Goal: Information Seeking & Learning: Learn about a topic

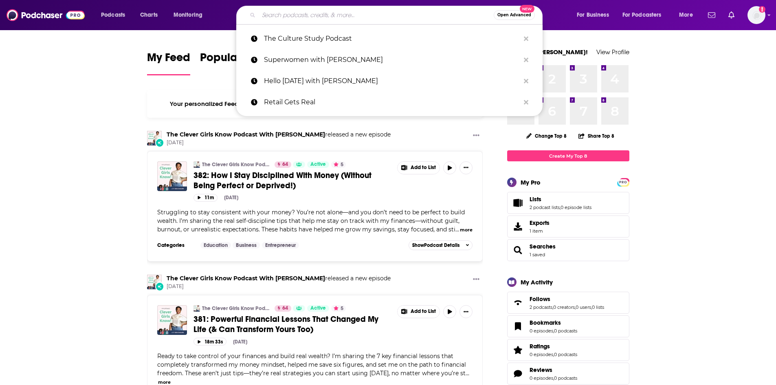
click at [340, 18] on input "Search podcasts, credits, & more..." at bounding box center [376, 15] width 235 height 13
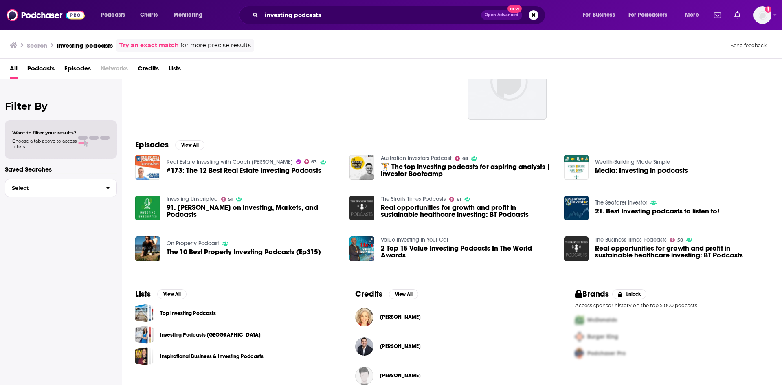
scroll to position [75, 0]
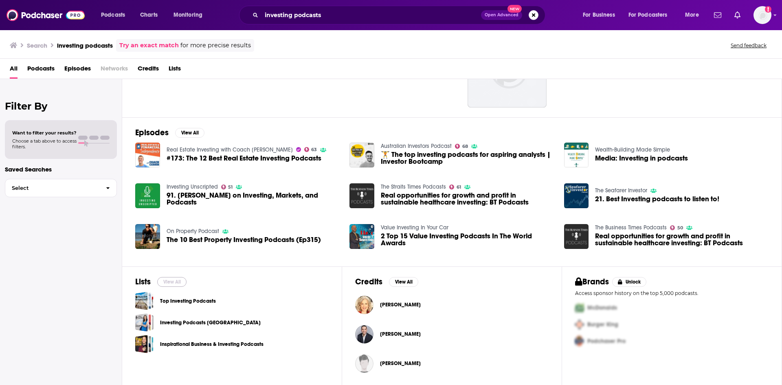
click at [171, 283] on button "View All" at bounding box center [171, 282] width 29 height 10
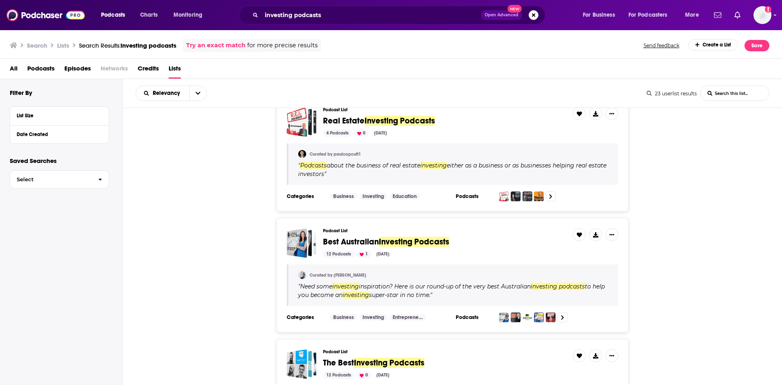
scroll to position [448, 0]
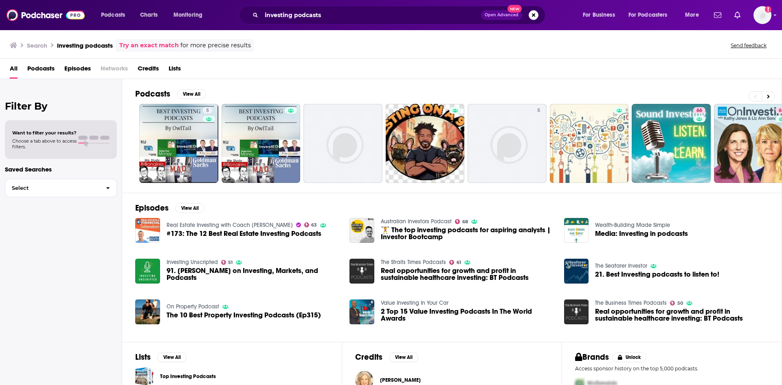
scroll to position [75, 0]
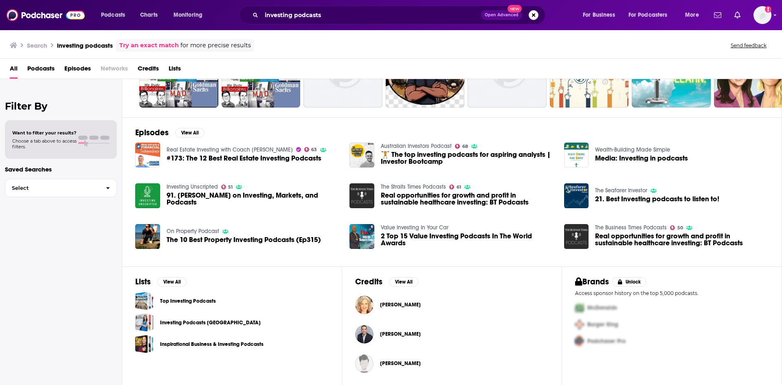
click at [38, 70] on span "Podcasts" at bounding box center [40, 70] width 27 height 17
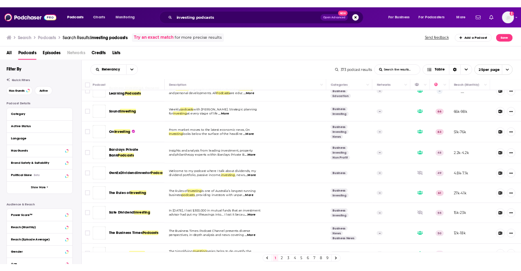
scroll to position [139, 0]
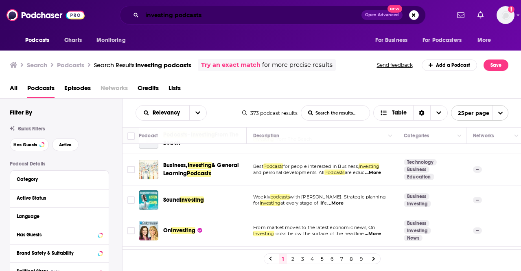
click at [199, 14] on input "investing podcasts" at bounding box center [252, 15] width 220 height 13
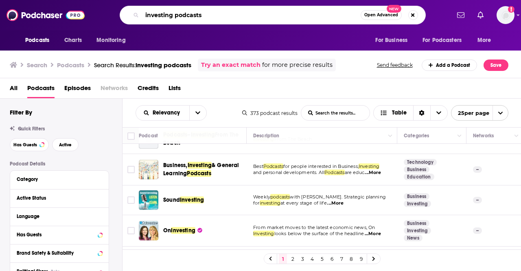
click at [199, 14] on input "investing podcasts" at bounding box center [251, 15] width 219 height 13
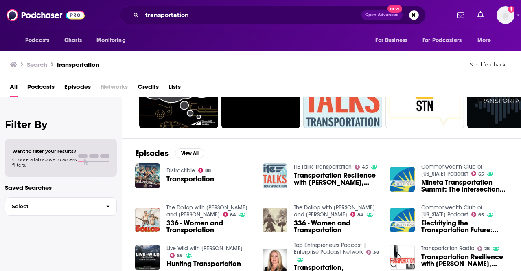
scroll to position [163, 0]
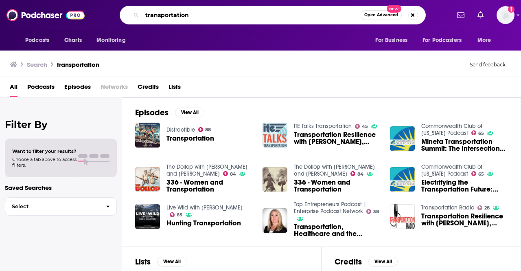
click at [185, 18] on input "transportation" at bounding box center [251, 15] width 219 height 13
click at [185, 17] on input "transportation" at bounding box center [251, 15] width 219 height 13
type input "transit podcasts"
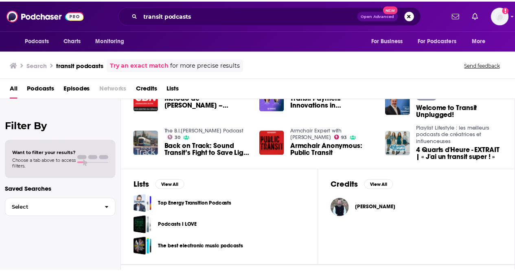
scroll to position [196, 0]
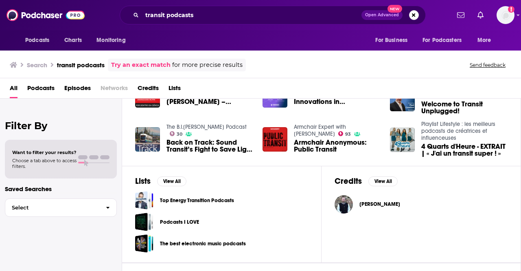
click at [438, 109] on span "Welcome to Transit Unplugged!" at bounding box center [465, 108] width 86 height 14
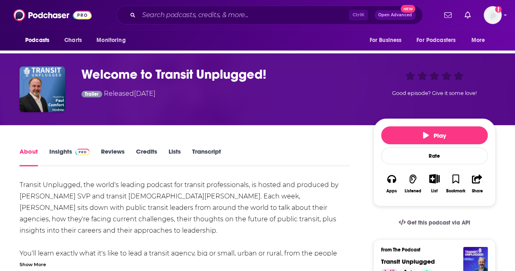
scroll to position [41, 0]
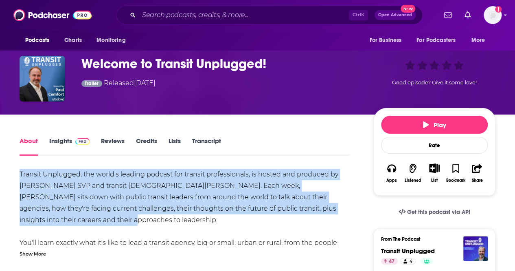
drag, startPoint x: 76, startPoint y: 216, endPoint x: 15, endPoint y: 169, distance: 76.4
copy div "Transit Unplugged, the world's leading podcast for transit professionals, is ho…"
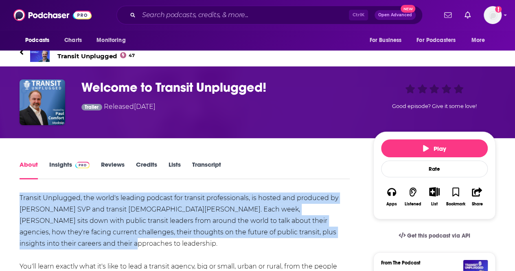
scroll to position [0, 0]
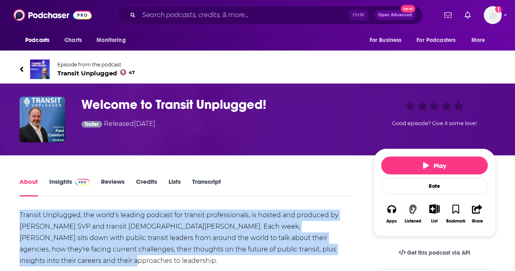
click at [65, 184] on link "Insights" at bounding box center [69, 187] width 40 height 19
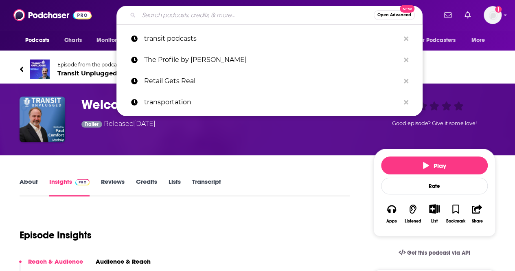
click at [278, 18] on input "Search podcasts, credits, & more..." at bounding box center [256, 15] width 235 height 13
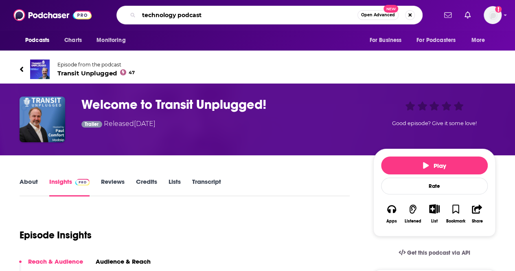
type input "technology podcasts"
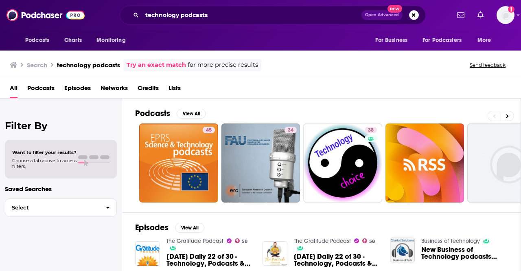
click at [32, 89] on span "Podcasts" at bounding box center [40, 89] width 27 height 17
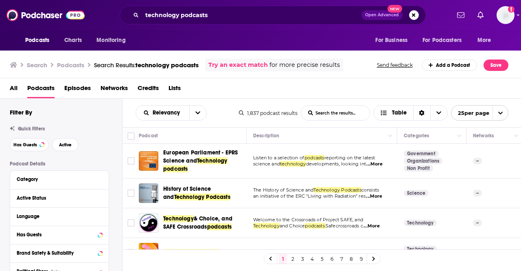
click at [293, 90] on div "All Podcasts Episodes Networks Credits Lists" at bounding box center [263, 89] width 506 height 17
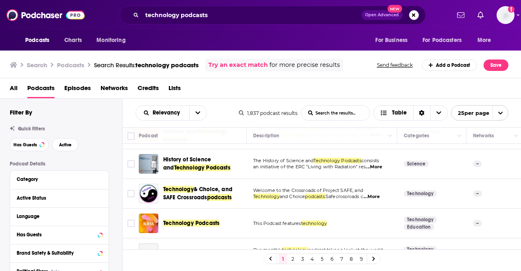
scroll to position [41, 0]
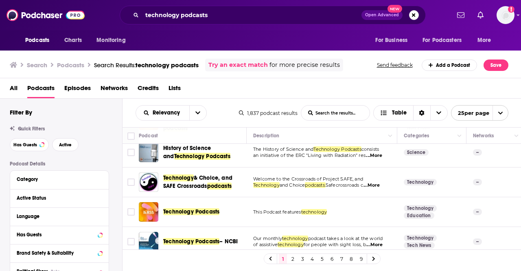
click at [346, 94] on div "All Podcasts Episodes Networks Credits Lists" at bounding box center [263, 89] width 506 height 17
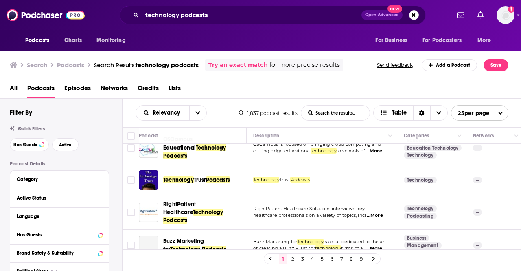
scroll to position [204, 0]
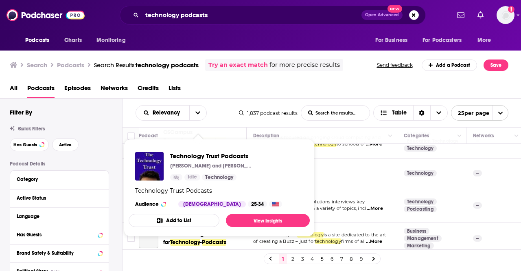
click at [380, 172] on td "Technology Trust Podcasts" at bounding box center [322, 173] width 151 height 30
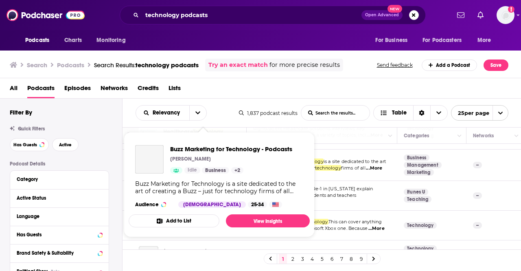
scroll to position [285, 0]
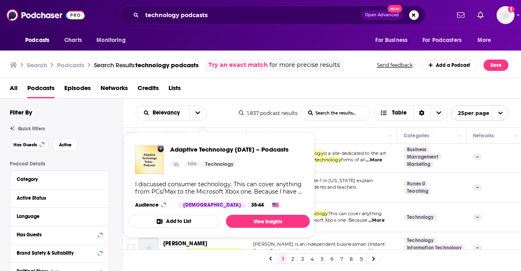
drag, startPoint x: 173, startPoint y: 158, endPoint x: 167, endPoint y: 154, distance: 7.8
click at [167, 154] on div "Adaptive Technology Today – Podcasts Idle Technology" at bounding box center [212, 159] width 154 height 29
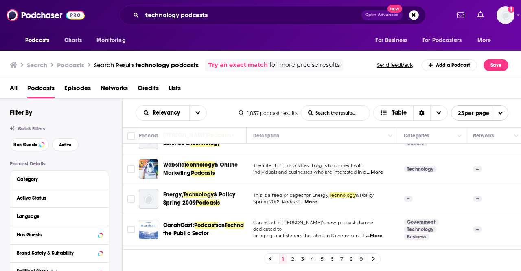
scroll to position [664, 0]
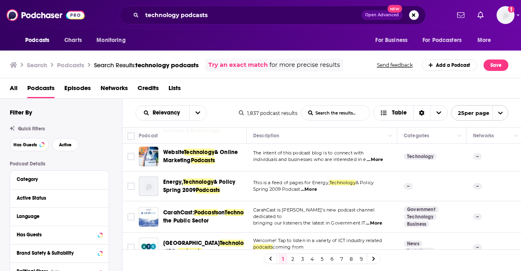
drag, startPoint x: 293, startPoint y: 255, endPoint x: 294, endPoint y: 251, distance: 4.8
click at [293, 255] on link "2" at bounding box center [293, 259] width 8 height 10
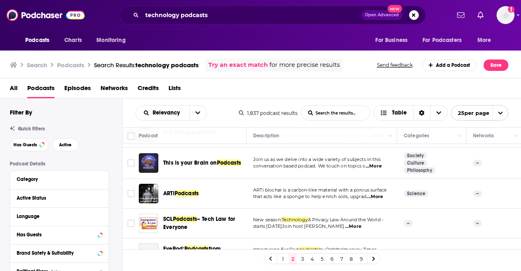
scroll to position [687, 0]
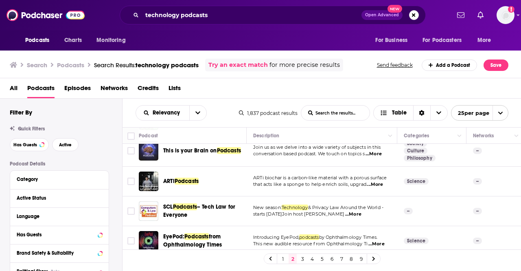
click at [305, 259] on link "3" at bounding box center [303, 259] width 8 height 10
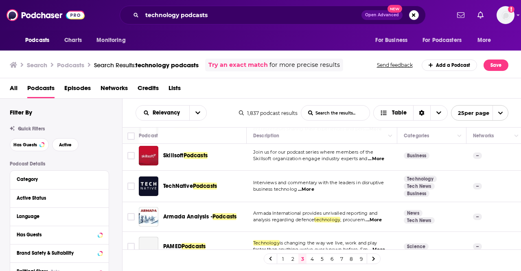
scroll to position [326, 0]
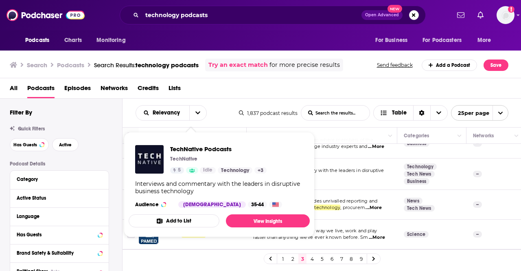
drag, startPoint x: 215, startPoint y: 173, endPoint x: 207, endPoint y: 106, distance: 67.3
click at [207, 106] on div "Relevancy List Search Input Search the results... Table" at bounding box center [187, 112] width 103 height 15
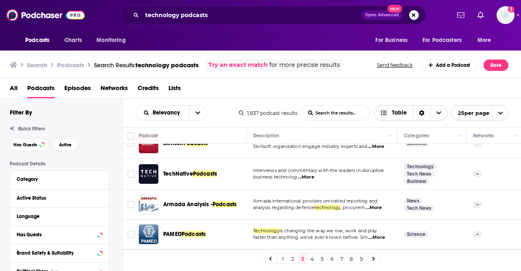
click at [393, 117] on span "Table" at bounding box center [394, 113] width 40 height 14
click at [200, 114] on button "open menu" at bounding box center [197, 113] width 17 height 15
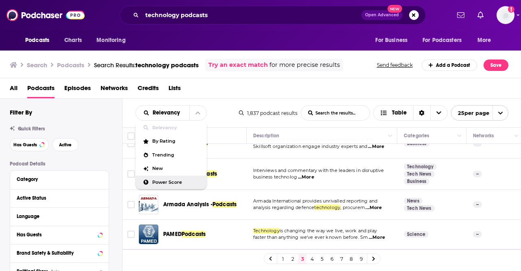
click at [186, 180] on span "Power Score" at bounding box center [176, 182] width 48 height 4
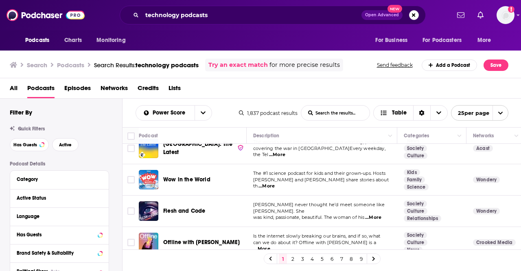
scroll to position [81, 0]
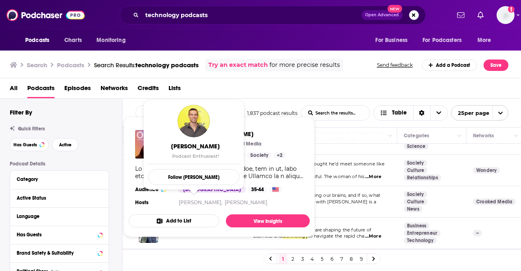
drag, startPoint x: 207, startPoint y: 203, endPoint x: 130, endPoint y: 148, distance: 94.9
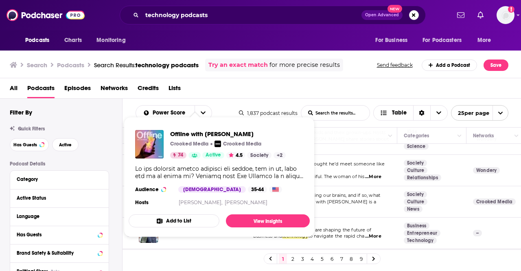
click at [126, 148] on span "Offline with Jon Favreau Crooked Media Crooked Media 74 Active 4.5 Society + 2 …" at bounding box center [219, 177] width 191 height 130
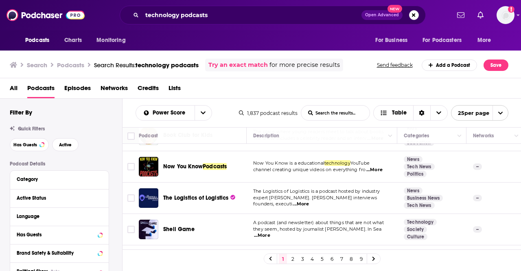
scroll to position [681, 0]
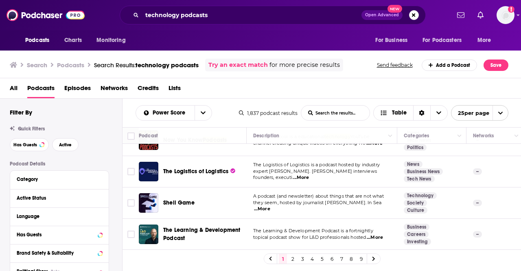
drag, startPoint x: 291, startPoint y: 258, endPoint x: 297, endPoint y: 258, distance: 5.7
click at [291, 258] on link "2" at bounding box center [293, 259] width 8 height 10
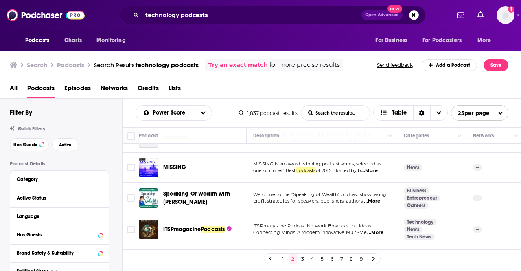
scroll to position [679, 0]
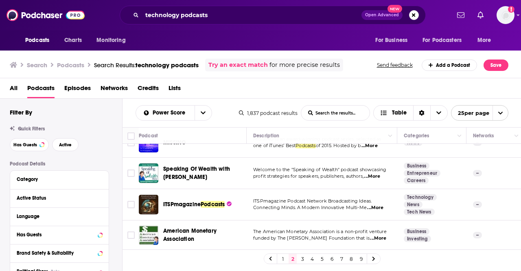
click at [304, 258] on link "3" at bounding box center [303, 259] width 8 height 10
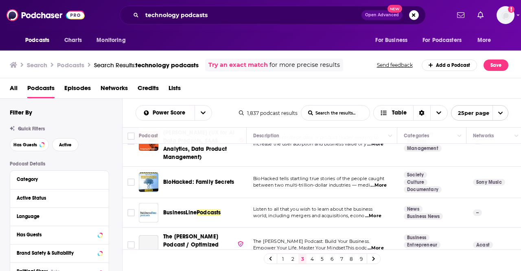
scroll to position [81, 0]
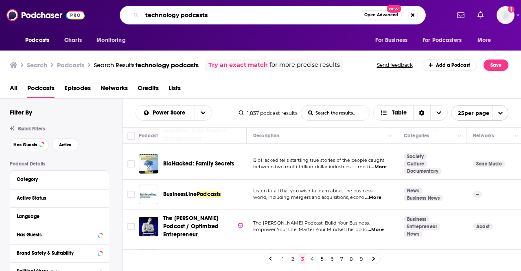
click at [233, 15] on input "technology podcasts" at bounding box center [251, 15] width 219 height 13
type input "h"
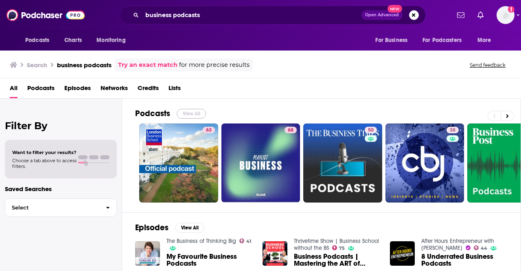
click at [189, 110] on button "View All" at bounding box center [191, 114] width 29 height 10
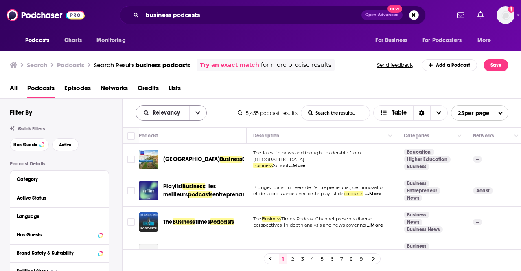
click at [201, 107] on button "open menu" at bounding box center [197, 113] width 17 height 15
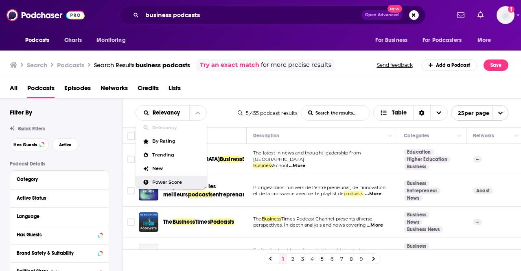
click at [190, 176] on div "Power Score" at bounding box center [171, 183] width 71 height 14
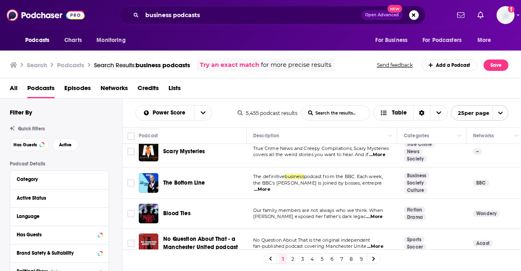
scroll to position [663, 0]
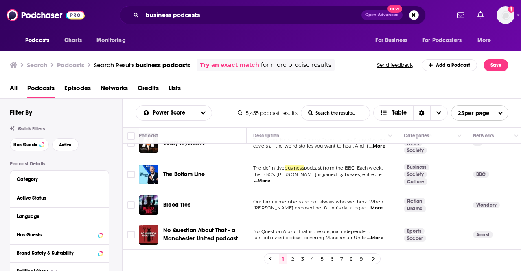
click at [289, 256] on link "2" at bounding box center [293, 259] width 8 height 10
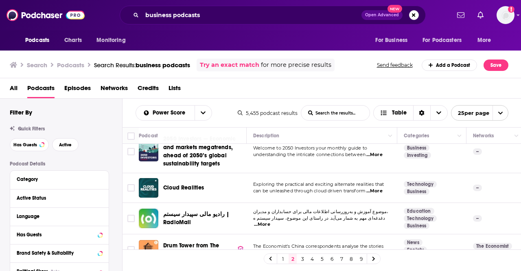
scroll to position [163, 0]
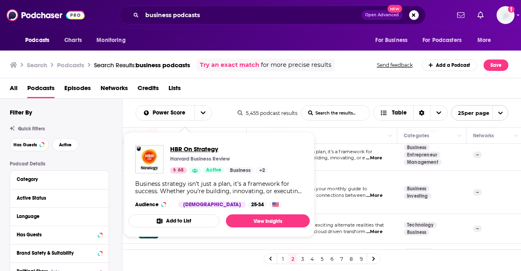
drag, startPoint x: 198, startPoint y: 157, endPoint x: 177, endPoint y: 150, distance: 22.4
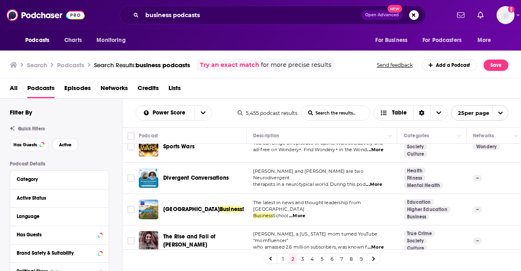
scroll to position [695, 0]
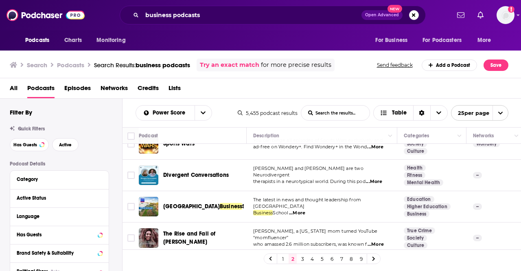
click at [301, 258] on link "3" at bounding box center [303, 259] width 8 height 10
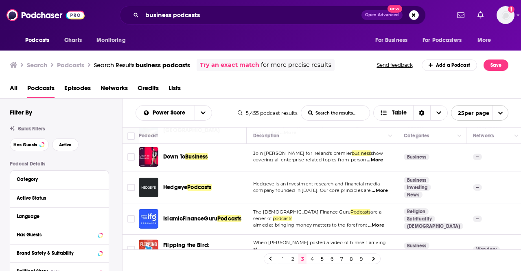
scroll to position [730, 0]
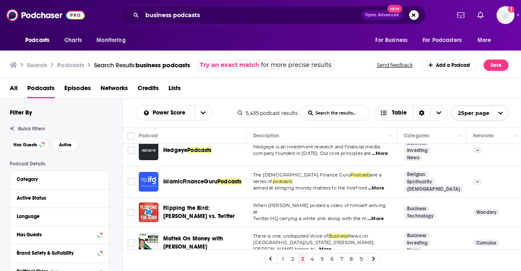
click at [310, 255] on link "4" at bounding box center [312, 259] width 8 height 10
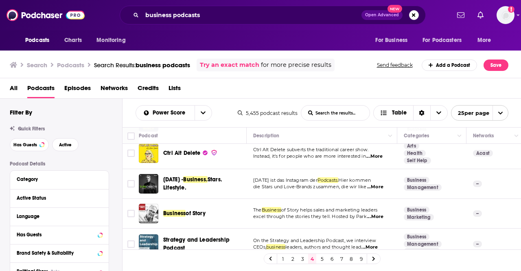
scroll to position [695, 0]
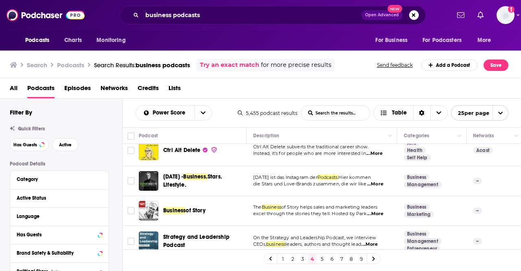
click at [323, 258] on link "5" at bounding box center [322, 259] width 8 height 10
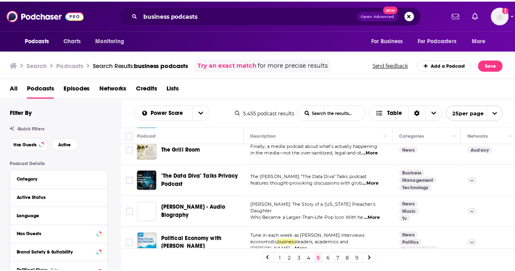
scroll to position [713, 0]
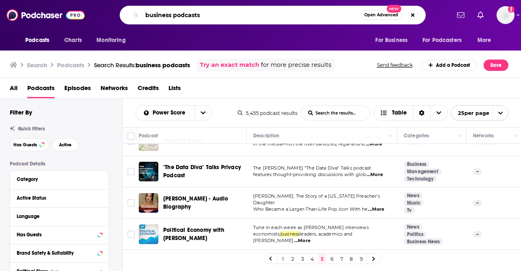
click at [236, 20] on input "business podcasts" at bounding box center [251, 15] width 219 height 13
type input "tim ferris"
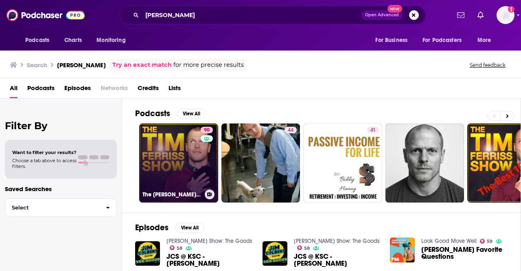
click at [180, 142] on link "90 The Tim Ferriss Show" at bounding box center [178, 162] width 79 height 79
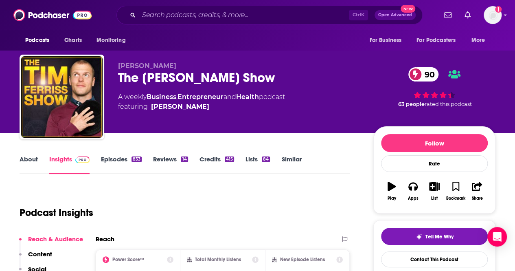
click at [127, 161] on link "Episodes 833" at bounding box center [121, 164] width 41 height 19
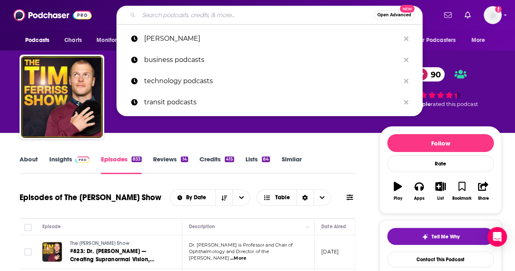
click at [162, 15] on input "Search podcasts, credits, & more..." at bounding box center [256, 15] width 235 height 13
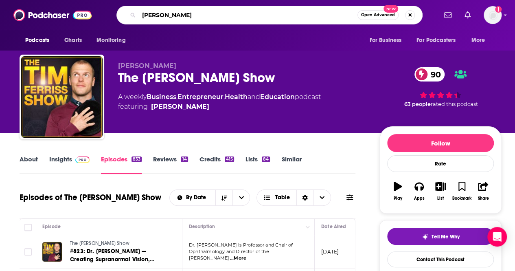
type input "guy raz"
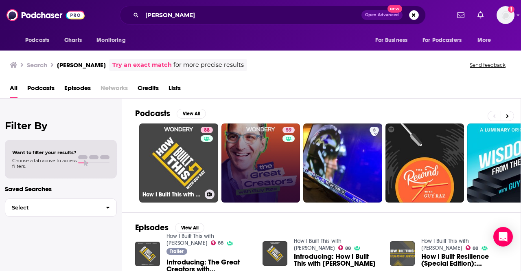
drag, startPoint x: 177, startPoint y: 151, endPoint x: 254, endPoint y: 163, distance: 78.3
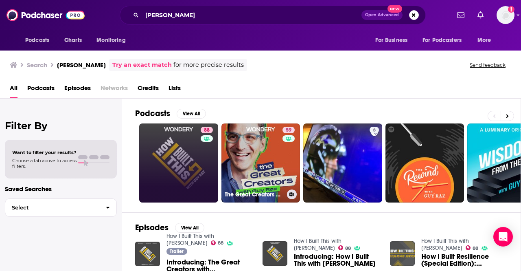
drag, startPoint x: 254, startPoint y: 163, endPoint x: 192, endPoint y: 155, distance: 62.4
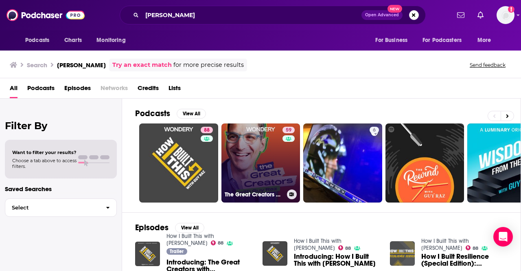
drag, startPoint x: 192, startPoint y: 155, endPoint x: 249, endPoint y: 183, distance: 63.4
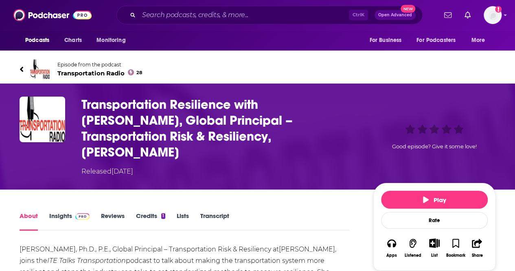
click at [101, 71] on span "Transportation Radio 28" at bounding box center [99, 73] width 85 height 8
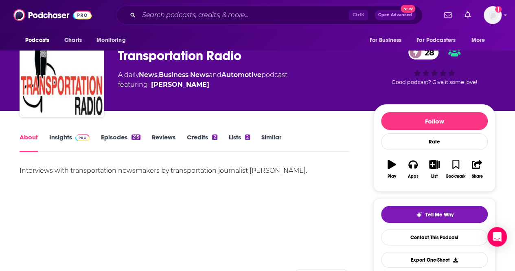
scroll to position [41, 0]
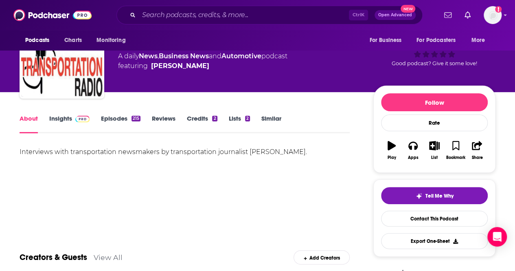
drag, startPoint x: 277, startPoint y: 151, endPoint x: 254, endPoint y: 152, distance: 22.8
click at [252, 153] on div "Interviews with transportation newsmakers by transportation journalist Bernie W…" at bounding box center [185, 151] width 330 height 11
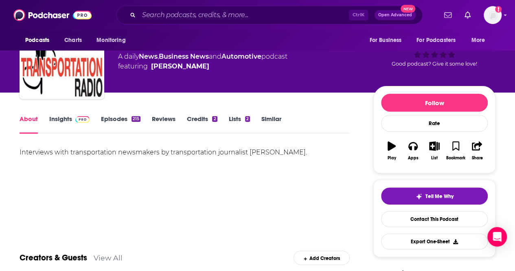
scroll to position [0, 0]
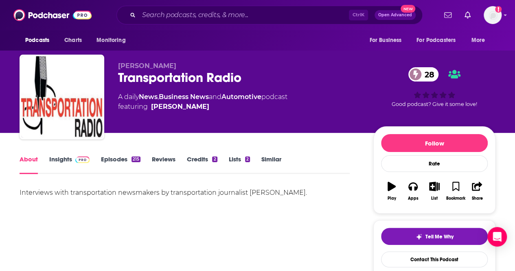
click at [178, 196] on div "Interviews with transportation newsmakers by transportation journalist Bernie W…" at bounding box center [185, 192] width 330 height 11
drag, startPoint x: 328, startPoint y: 193, endPoint x: 3, endPoint y: 186, distance: 325.6
copy div "Interviews with transportation newsmakers by transportation journalist Bernie W…"
click at [64, 166] on link "Insights" at bounding box center [69, 164] width 40 height 19
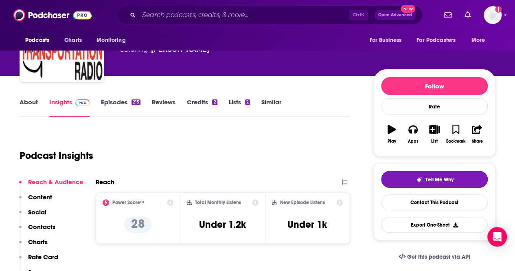
scroll to position [41, 0]
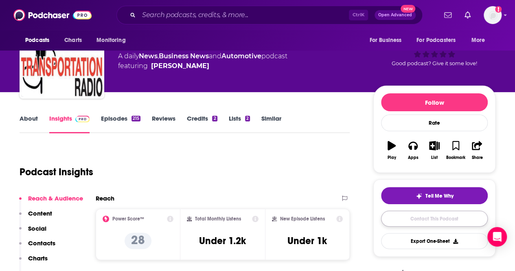
click at [431, 215] on link "Contact This Podcast" at bounding box center [434, 219] width 107 height 16
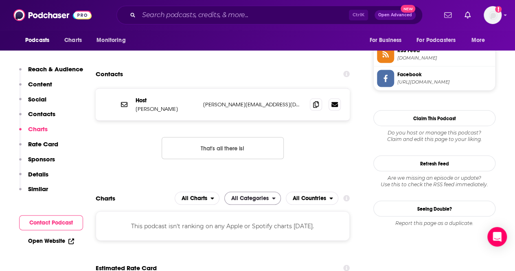
scroll to position [735, 0]
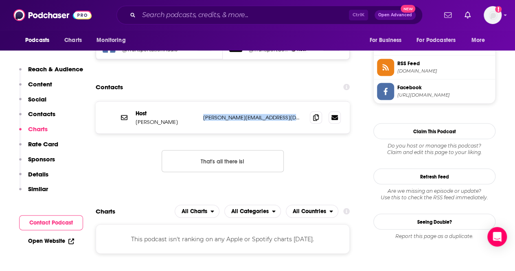
drag, startPoint x: 273, startPoint y: 79, endPoint x: 204, endPoint y: 75, distance: 69.4
click at [204, 101] on div "Host Bernie Wagenblast bernie@transportationradio.com bernie@transportationradi…" at bounding box center [223, 117] width 254 height 32
copy p "bernie@transportationradio.com"
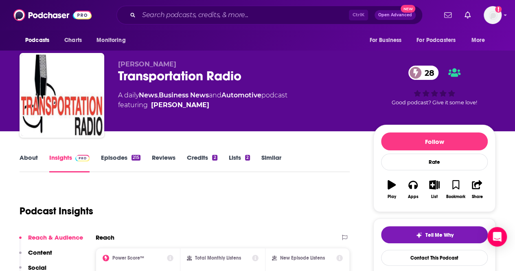
scroll to position [0, 0]
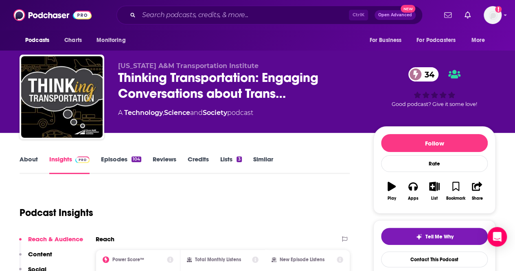
click at [122, 158] on link "Episodes 104" at bounding box center [121, 164] width 40 height 19
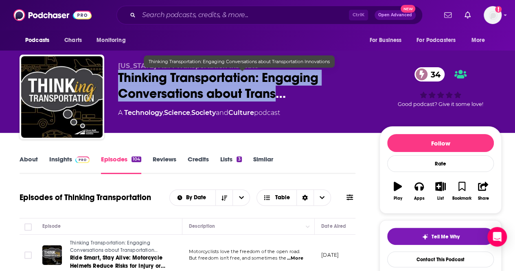
drag, startPoint x: 106, startPoint y: 78, endPoint x: 278, endPoint y: 99, distance: 173.7
click at [278, 99] on div "Texas A&M Transportation Institute Thinking Transportation: Engaging Conversati…" at bounding box center [261, 99] width 482 height 88
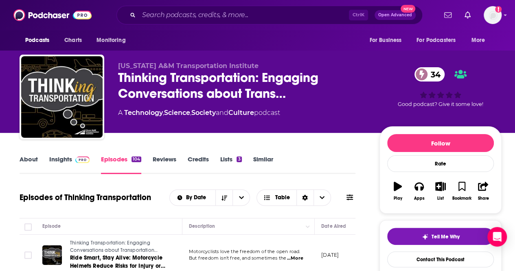
click at [263, 62] on div "Texas A&M Transportation Institute Thinking Transportation: Engaging Conversati…" at bounding box center [261, 99] width 482 height 88
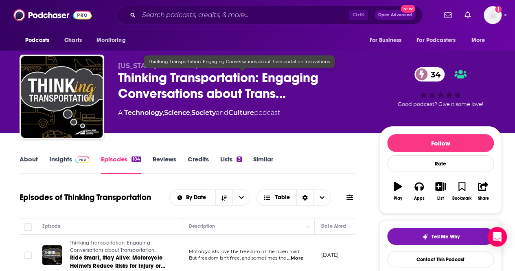
click at [261, 72] on span "Thinking Transportation: Engaging Conversations about Trans…" at bounding box center [242, 86] width 249 height 32
drag, startPoint x: 262, startPoint y: 75, endPoint x: 236, endPoint y: 84, distance: 26.9
click at [236, 84] on span "Thinking Transportation: Engaging Conversations about Trans…" at bounding box center [242, 86] width 249 height 32
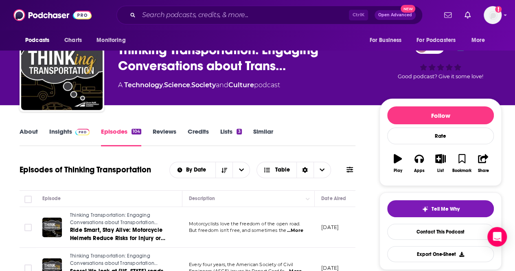
scroll to position [41, 0]
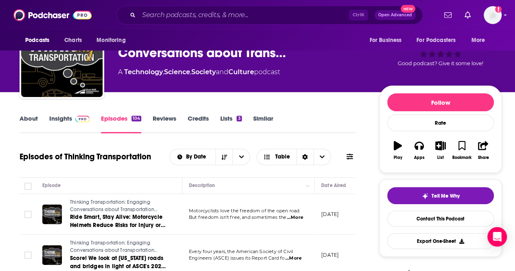
click at [22, 120] on link "About" at bounding box center [29, 123] width 18 height 19
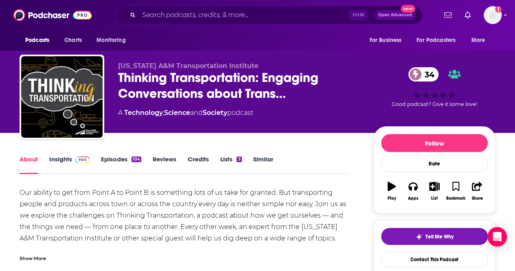
scroll to position [41, 0]
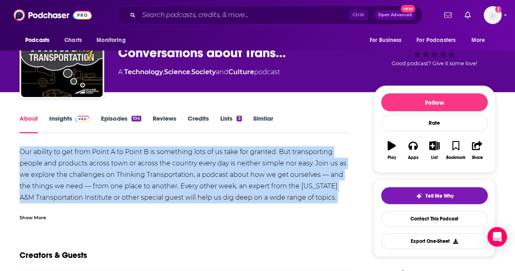
drag, startPoint x: 104, startPoint y: 160, endPoint x: 348, endPoint y: 198, distance: 246.5
click at [348, 198] on div "Our ability to get from Point A to Point B is something lots of us take for gra…" at bounding box center [185, 180] width 330 height 68
click at [36, 220] on div "Show More" at bounding box center [33, 217] width 26 height 8
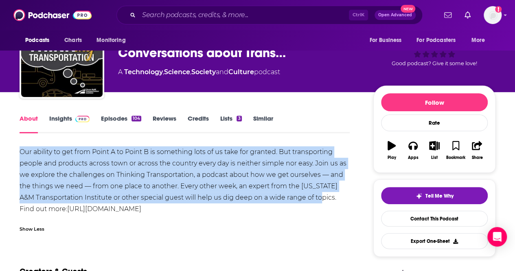
drag, startPoint x: 178, startPoint y: 177, endPoint x: 0, endPoint y: 152, distance: 180.3
copy div "Our ability to get from Point A to Point B is something lots of us take for gra…"
click at [80, 120] on img at bounding box center [82, 119] width 14 height 7
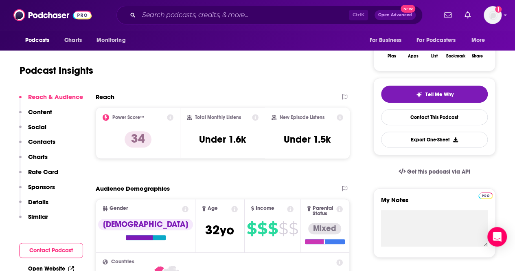
scroll to position [163, 0]
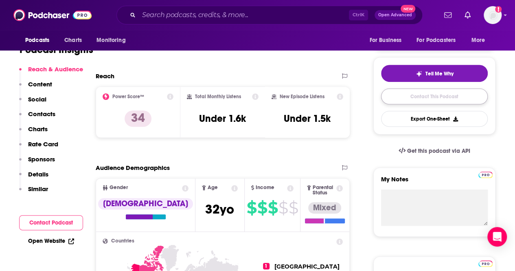
click at [429, 97] on link "Contact This Podcast" at bounding box center [434, 96] width 107 height 16
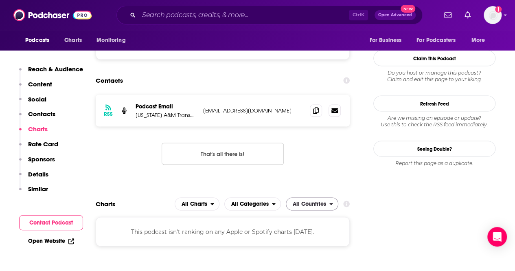
scroll to position [678, 0]
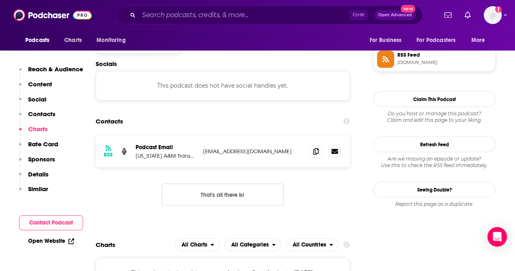
drag, startPoint x: 290, startPoint y: 121, endPoint x: 231, endPoint y: 116, distance: 59.7
click at [231, 147] on p "thinking-transportation@tti.tamu.edu" at bounding box center [253, 150] width 100 height 7
drag, startPoint x: 286, startPoint y: 120, endPoint x: 204, endPoint y: 119, distance: 82.3
click at [204, 147] on p "thinking-transportation@tti.tamu.edu" at bounding box center [253, 150] width 100 height 7
copy p "thinking-transportation@tti.tamu.edu"
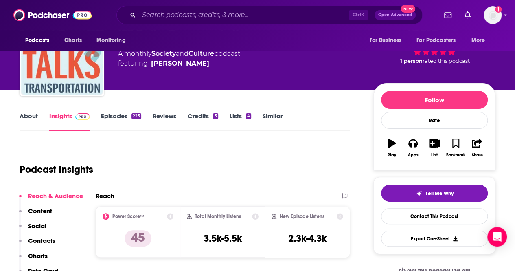
scroll to position [41, 0]
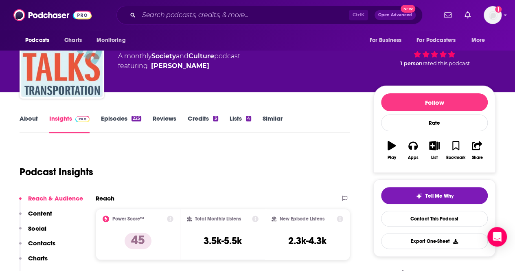
click at [133, 121] on div "225" at bounding box center [137, 119] width 10 height 6
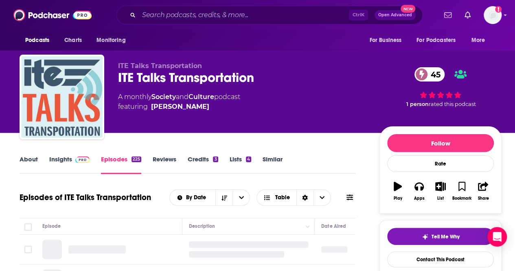
scroll to position [81, 0]
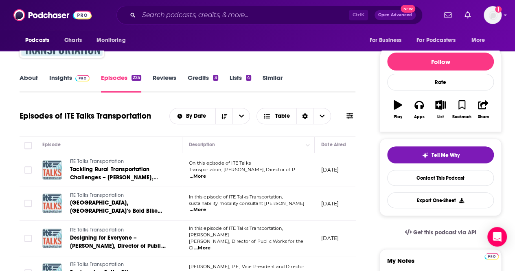
click at [31, 79] on link "About" at bounding box center [29, 83] width 18 height 19
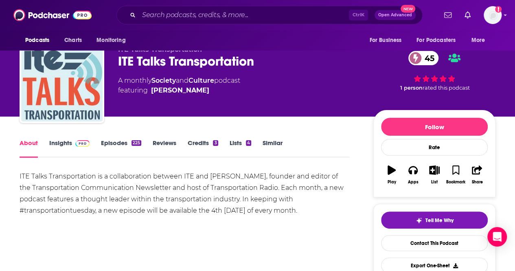
scroll to position [41, 0]
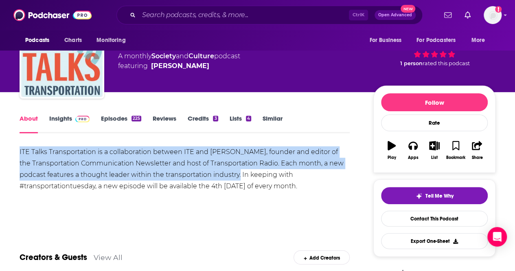
drag, startPoint x: 27, startPoint y: 150, endPoint x: 232, endPoint y: 177, distance: 206.8
drag, startPoint x: 241, startPoint y: 176, endPoint x: 19, endPoint y: 154, distance: 223.6
copy div "ITE Talks Transportation is a collaboration between ITE and Bernie Wagenblast, …"
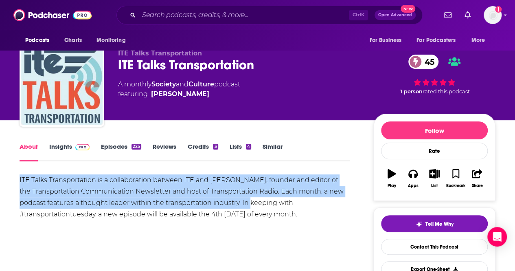
scroll to position [0, 0]
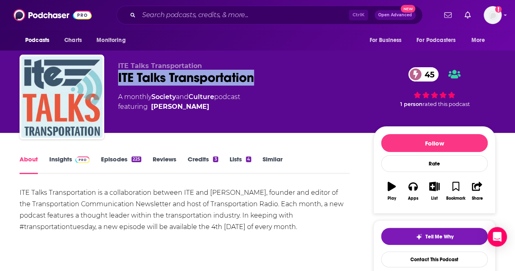
copy h1 "ITE Talks Transportation"
drag, startPoint x: 293, startPoint y: 80, endPoint x: 204, endPoint y: 45, distance: 96.1
click at [119, 77] on div "ITE Talks Transportation 45" at bounding box center [239, 78] width 242 height 16
click at [54, 157] on link "Insights" at bounding box center [69, 164] width 40 height 19
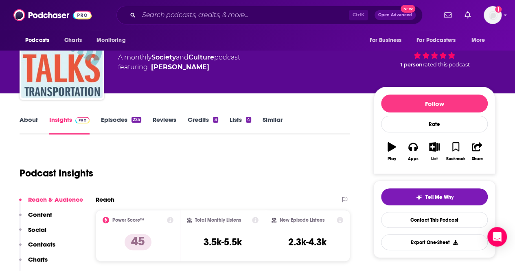
scroll to position [81, 0]
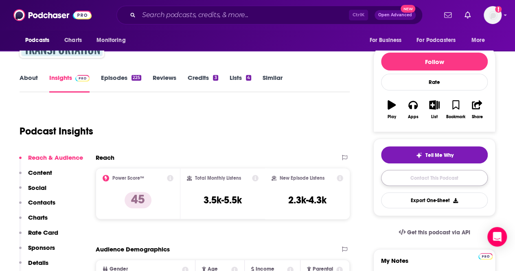
click at [444, 181] on link "Contact This Podcast" at bounding box center [434, 178] width 107 height 16
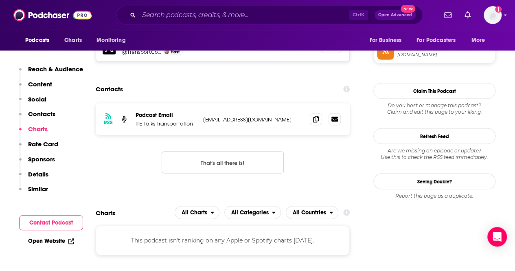
scroll to position [735, 0]
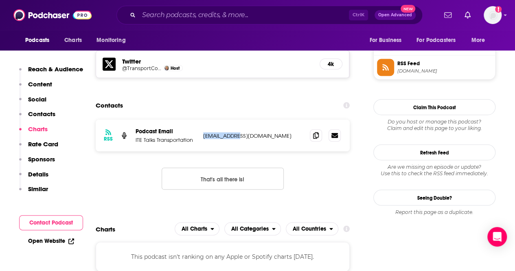
drag, startPoint x: 213, startPoint y: 79, endPoint x: 203, endPoint y: 80, distance: 10.3
click at [203, 132] on p "info@ite.org" at bounding box center [253, 135] width 100 height 7
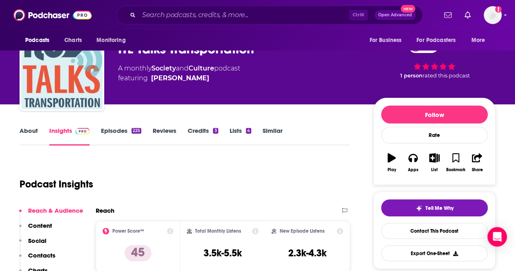
scroll to position [0, 0]
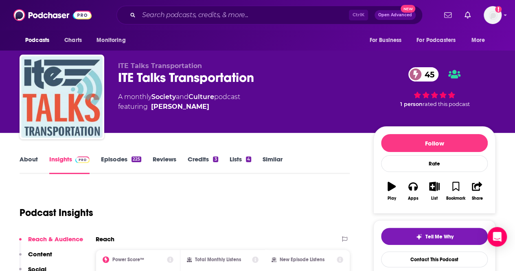
click at [113, 157] on link "Episodes 225" at bounding box center [121, 164] width 40 height 19
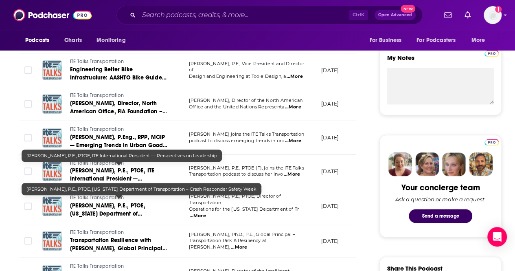
scroll to position [285, 0]
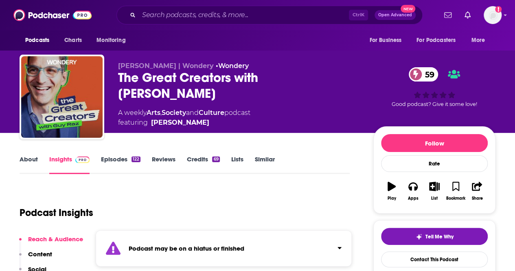
click at [128, 161] on link "Episodes 122" at bounding box center [121, 164] width 40 height 19
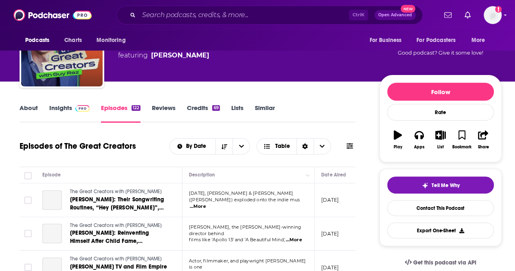
scroll to position [81, 0]
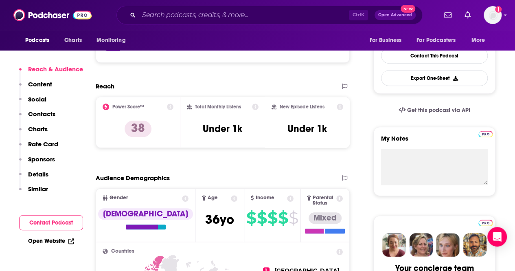
scroll to position [81, 0]
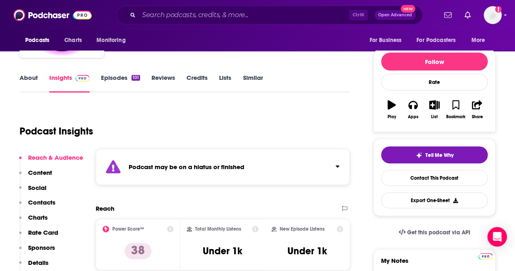
click at [24, 79] on link "About" at bounding box center [29, 83] width 18 height 19
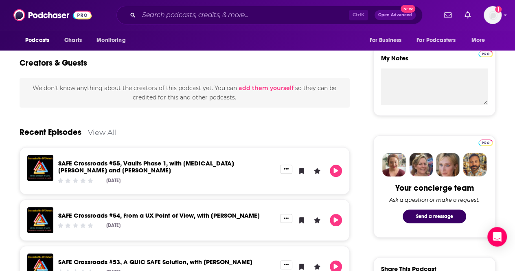
scroll to position [285, 0]
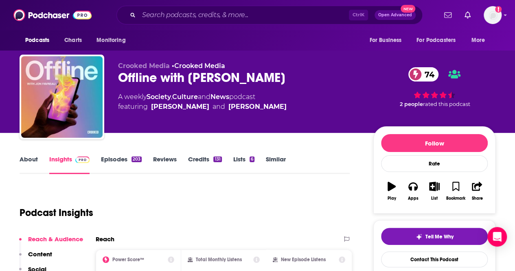
click at [121, 160] on link "Episodes 203" at bounding box center [121, 164] width 41 height 19
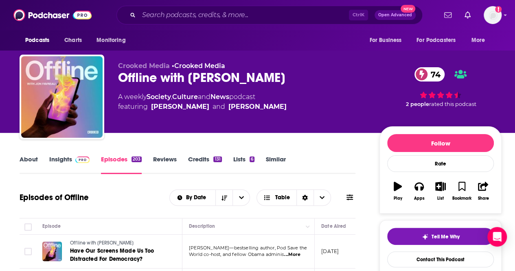
click at [30, 158] on link "About" at bounding box center [29, 164] width 18 height 19
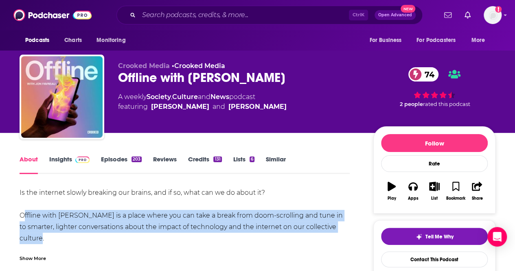
drag, startPoint x: 49, startPoint y: 235, endPoint x: 21, endPoint y: 218, distance: 33.1
copy div "Offline with Jon Favreau is a place where you can take a break from doom-scroll…"
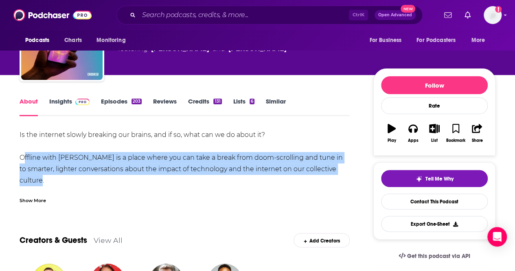
scroll to position [41, 0]
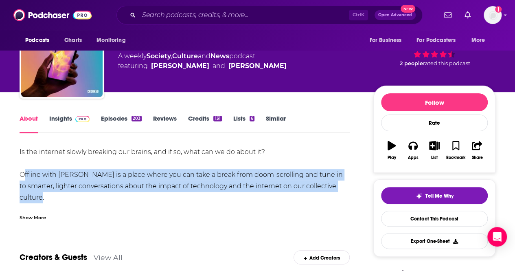
click at [86, 117] on img at bounding box center [82, 119] width 14 height 7
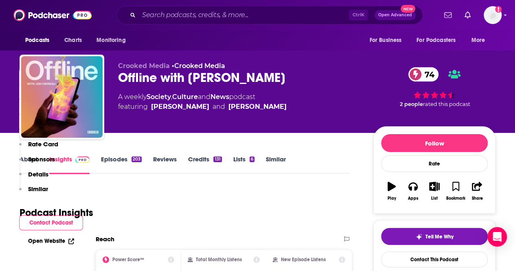
scroll to position [163, 0]
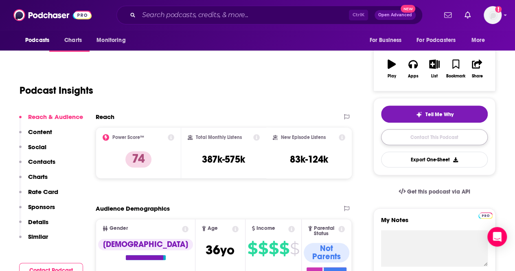
click at [419, 143] on link "Contact This Podcast" at bounding box center [434, 137] width 107 height 16
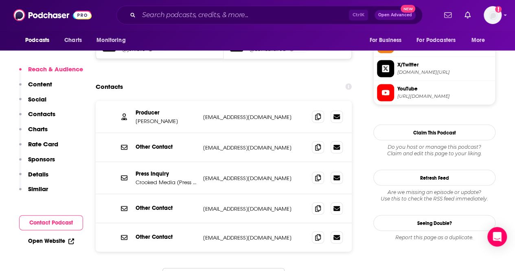
scroll to position [722, 0]
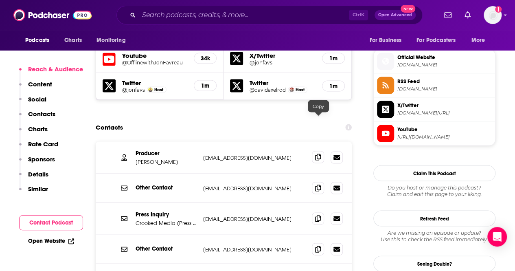
click at [316, 154] on icon at bounding box center [318, 157] width 6 height 7
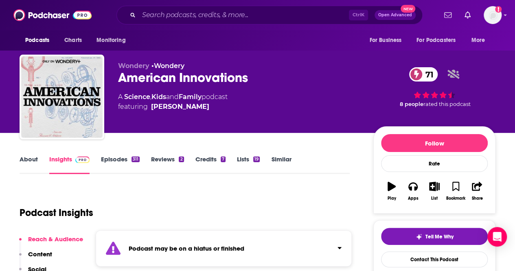
click at [129, 161] on link "Episodes 311" at bounding box center [120, 164] width 39 height 19
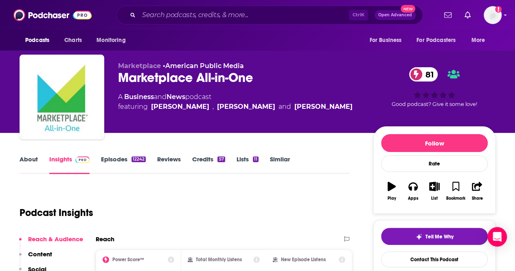
click at [29, 158] on link "About" at bounding box center [29, 164] width 18 height 19
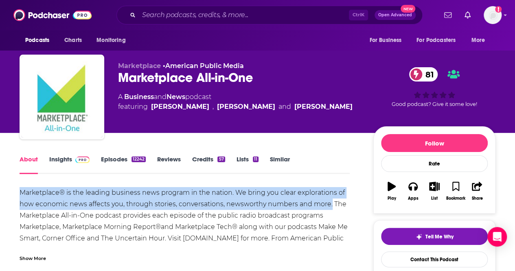
drag, startPoint x: 20, startPoint y: 189, endPoint x: 330, endPoint y: 205, distance: 311.3
click at [330, 205] on div "Marketplace® is the leading business news program in the nation. We bring you c…" at bounding box center [185, 221] width 330 height 68
copy div "Marketplace® is the leading business news program in the nation. We bring you c…"
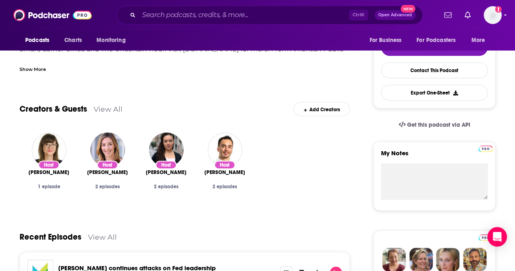
scroll to position [163, 0]
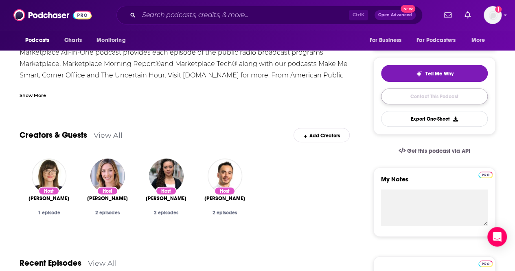
click at [430, 98] on link "Contact This Podcast" at bounding box center [434, 96] width 107 height 16
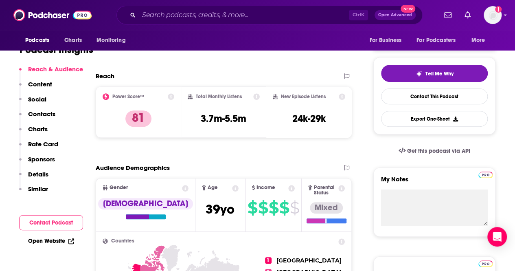
scroll to position [850, 0]
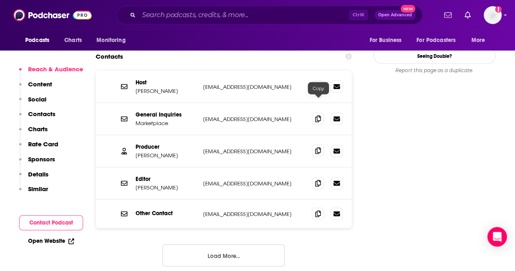
click at [319, 147] on icon at bounding box center [318, 150] width 6 height 7
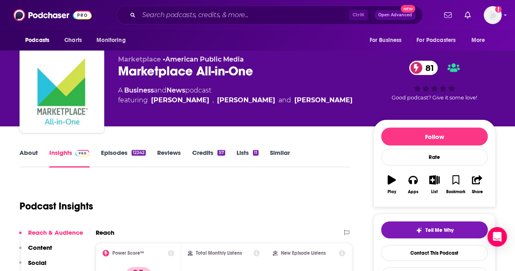
scroll to position [0, 0]
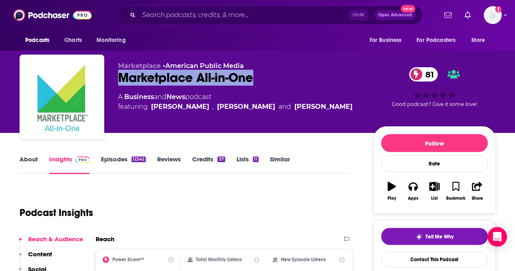
drag, startPoint x: 286, startPoint y: 79, endPoint x: 114, endPoint y: 73, distance: 172.0
click at [114, 73] on div "Marketplace • American Public Media Marketplace All-in-One 81 A Business and Ne…" at bounding box center [258, 99] width 476 height 88
copy h2 "Marketplace All-in-One"
